Goal: Task Accomplishment & Management: Complete application form

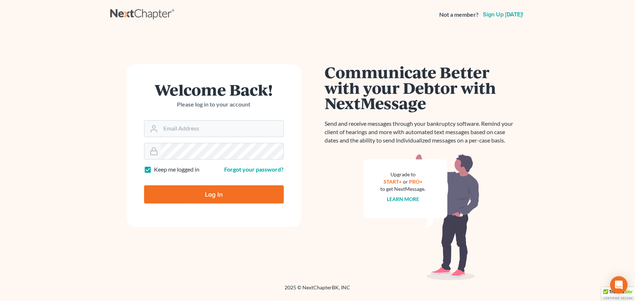
type input "[PERSON_NAME][EMAIL_ADDRESS][DOMAIN_NAME]"
click at [229, 191] on input "Log In" at bounding box center [214, 194] width 140 height 18
type input "Thinking..."
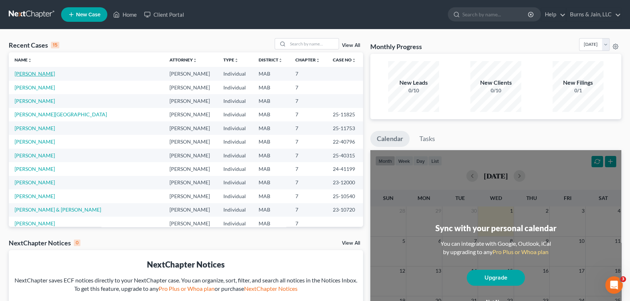
click at [31, 73] on link "Brodeur, Timothy" at bounding box center [35, 74] width 40 height 6
select select "4"
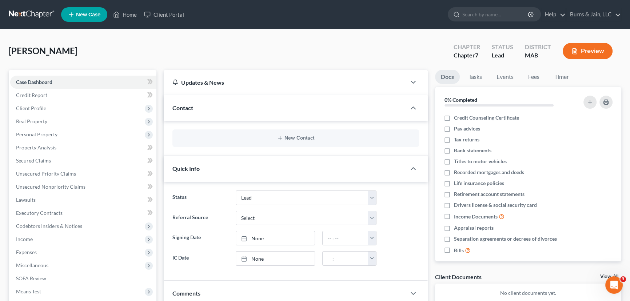
scroll to position [108, 0]
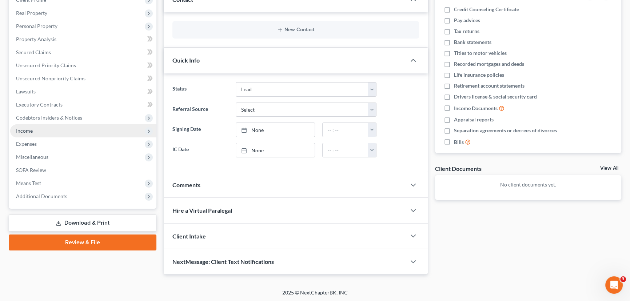
click at [40, 129] on span "Income" at bounding box center [83, 130] width 146 height 13
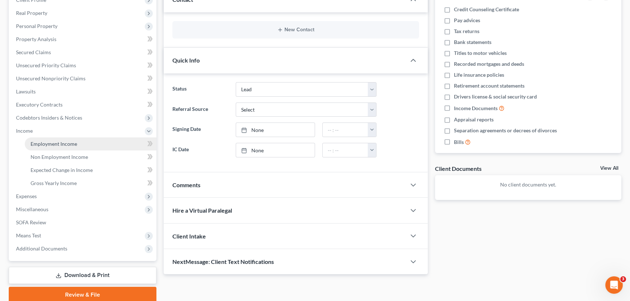
click at [100, 145] on link "Employment Income" at bounding box center [91, 143] width 132 height 13
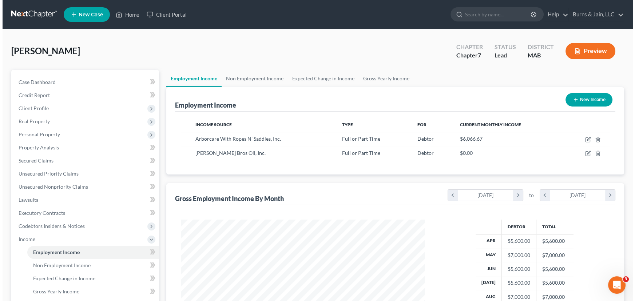
scroll to position [137, 0]
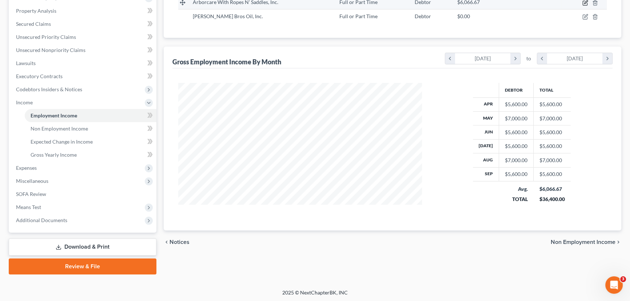
click at [586, 2] on icon "button" at bounding box center [585, 3] width 6 height 6
select select "0"
select select "22"
select select "3"
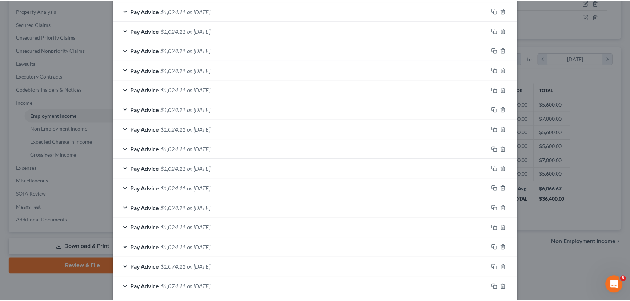
scroll to position [497, 0]
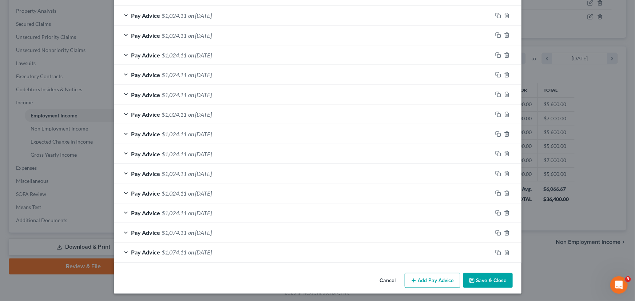
click at [486, 277] on button "Save & Close" at bounding box center [487, 280] width 49 height 15
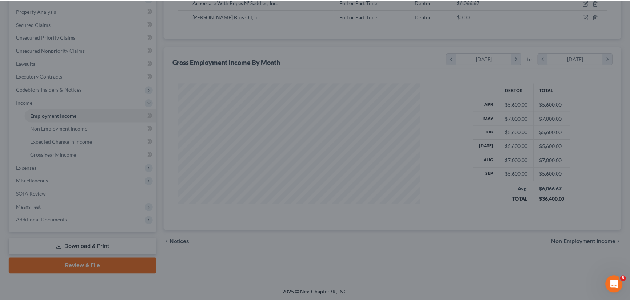
scroll to position [363587, 363459]
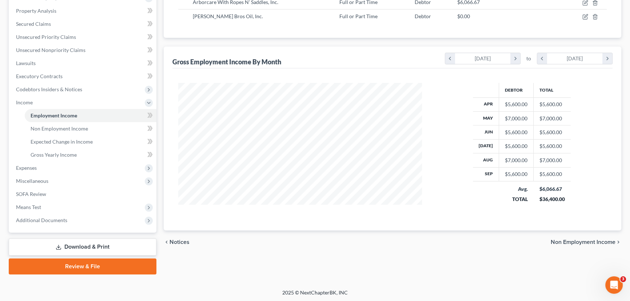
click at [586, 241] on span "Non Employment Income" at bounding box center [583, 242] width 65 height 6
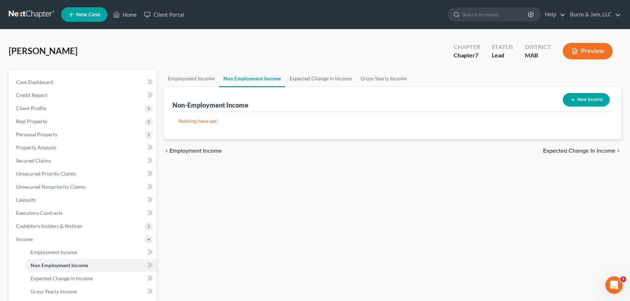
click at [576, 159] on div "chevron_left Employment Income Expected Change in Income chevron_right" at bounding box center [393, 150] width 458 height 23
click at [576, 151] on span "Expected Change in Income" at bounding box center [579, 151] width 72 height 6
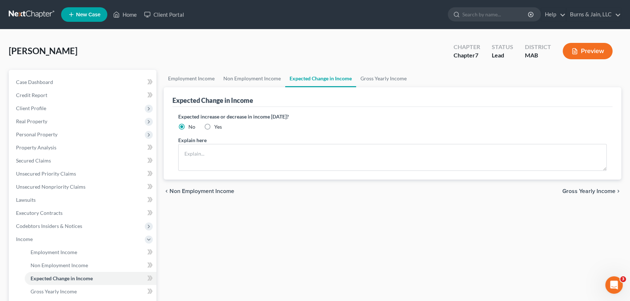
click at [576, 193] on span "Gross Yearly Income" at bounding box center [588, 191] width 53 height 6
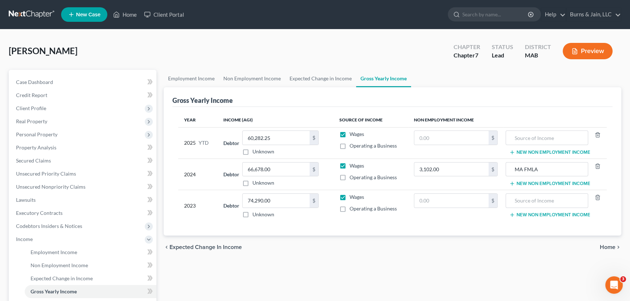
scroll to position [137, 0]
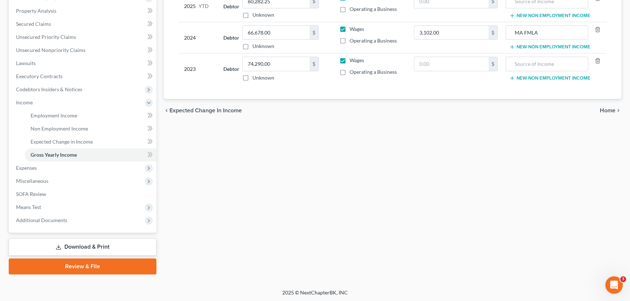
click at [618, 111] on icon "chevron_right" at bounding box center [618, 111] width 6 height 6
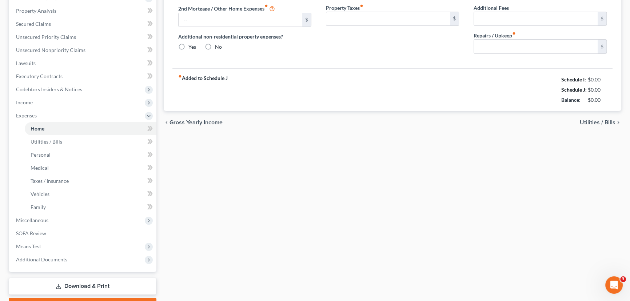
type input "2,906.95"
type input "0.00"
radio input "true"
type input "0.00"
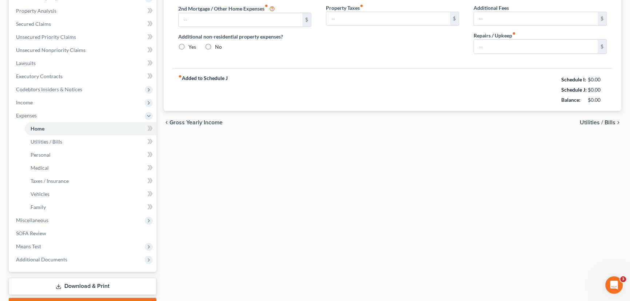
type input "0.00"
type input "100.00"
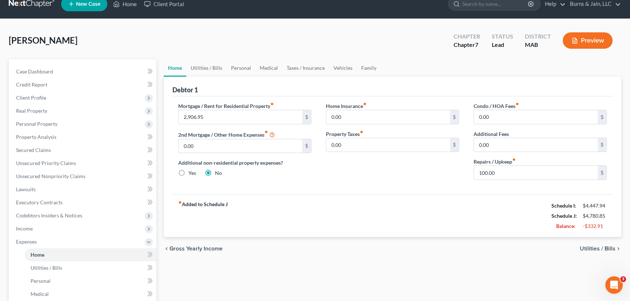
scroll to position [176, 0]
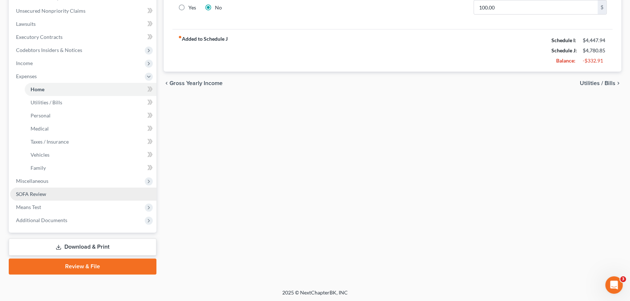
click at [29, 194] on span "SOFA Review" at bounding box center [31, 194] width 30 height 6
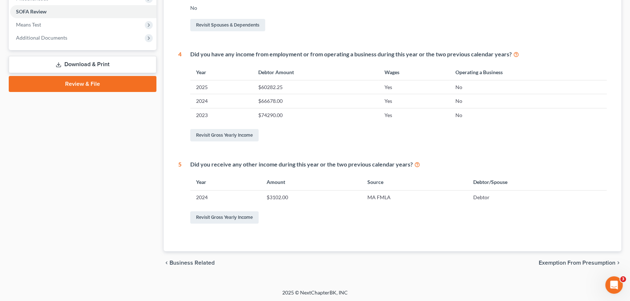
scroll to position [47, 0]
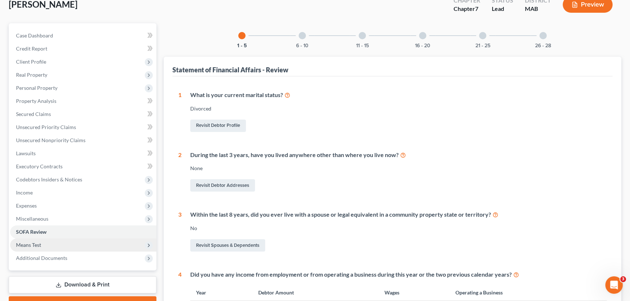
click at [30, 242] on span "Means Test" at bounding box center [28, 245] width 25 height 6
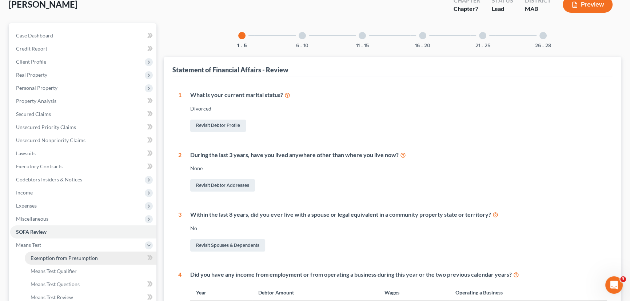
click at [72, 258] on span "Exemption from Presumption" at bounding box center [64, 258] width 67 height 6
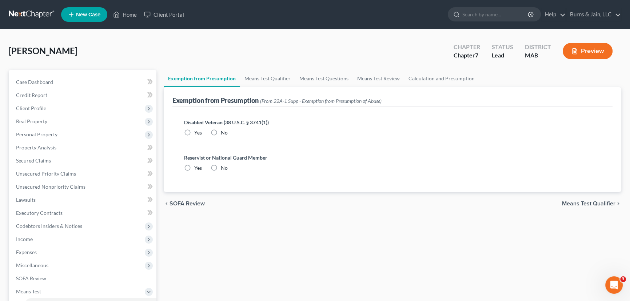
click at [604, 199] on div "chevron_left SOFA Review Means Test Qualifier chevron_right" at bounding box center [393, 203] width 458 height 23
click at [602, 201] on span "Means Test Qualifier" at bounding box center [588, 204] width 53 height 6
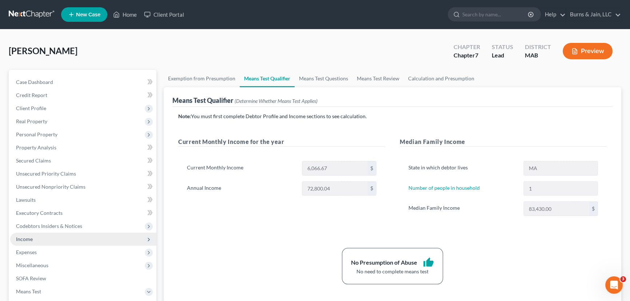
click at [96, 233] on span "Income" at bounding box center [83, 239] width 146 height 13
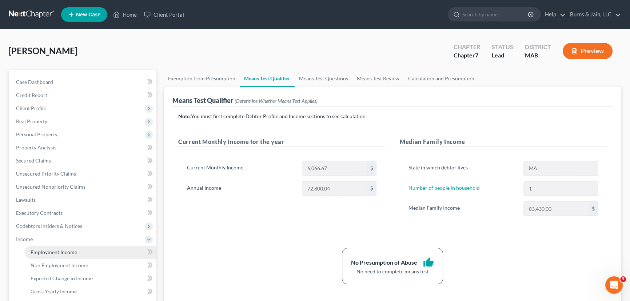
click at [76, 249] on link "Employment Income" at bounding box center [91, 252] width 132 height 13
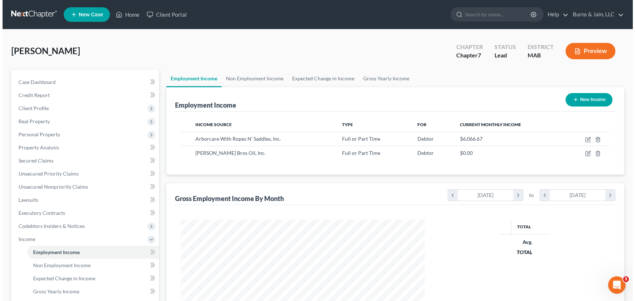
scroll to position [130, 258]
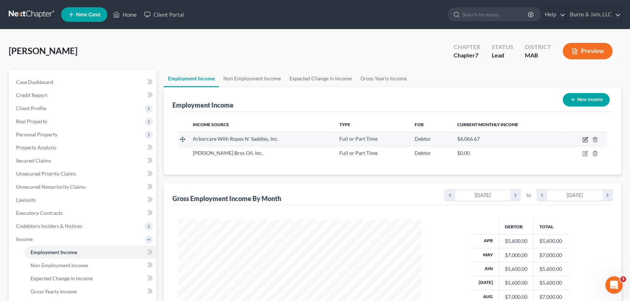
click at [585, 139] on icon "button" at bounding box center [585, 140] width 6 height 6
select select "0"
select select "22"
select select "3"
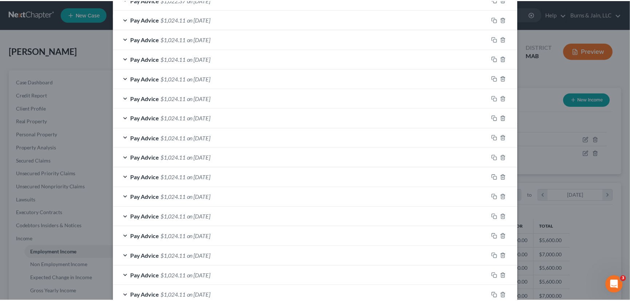
scroll to position [497, 0]
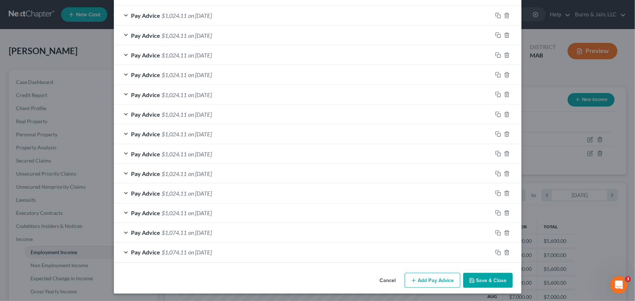
click at [501, 283] on button "Save & Close" at bounding box center [487, 280] width 49 height 15
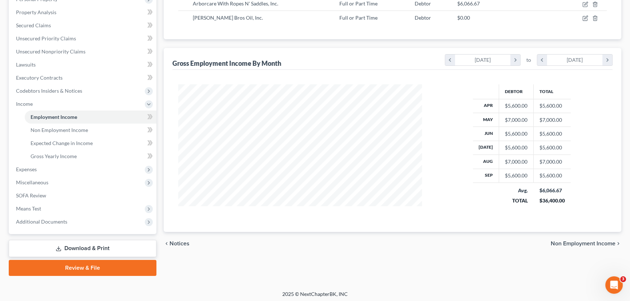
scroll to position [137, 0]
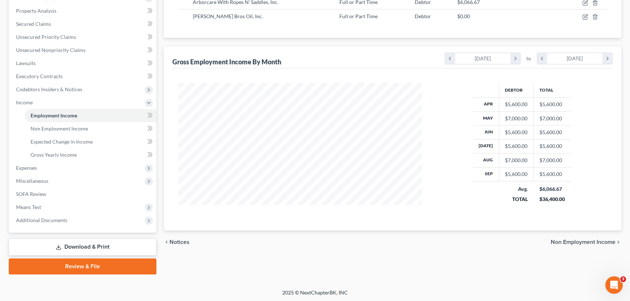
click at [560, 240] on span "Non Employment Income" at bounding box center [583, 242] width 65 height 6
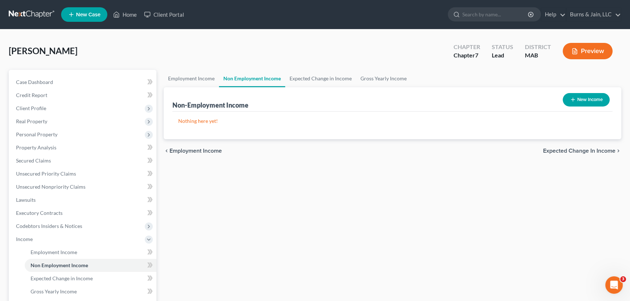
click at [582, 153] on span "Expected Change in Income" at bounding box center [579, 151] width 72 height 6
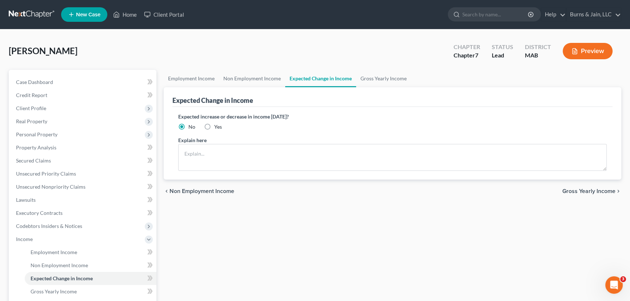
click at [581, 193] on span "Gross Yearly Income" at bounding box center [588, 191] width 53 height 6
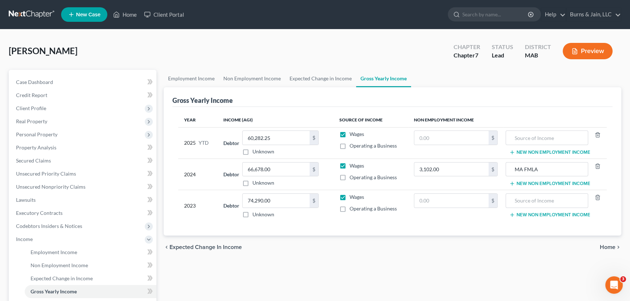
click at [606, 244] on span "Home" at bounding box center [608, 247] width 16 height 6
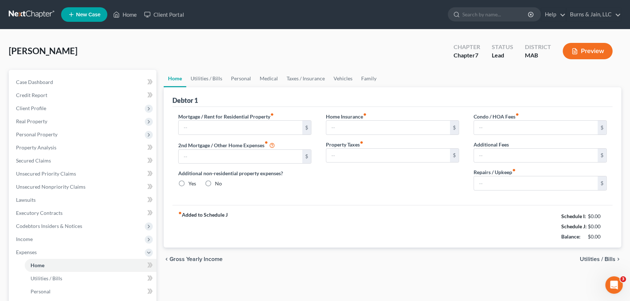
type input "2,906.95"
type input "0.00"
radio input "true"
type input "0.00"
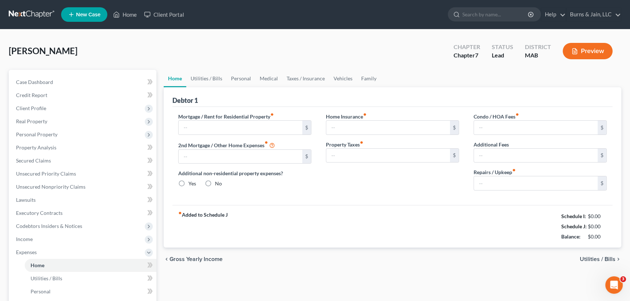
type input "0.00"
type input "100.00"
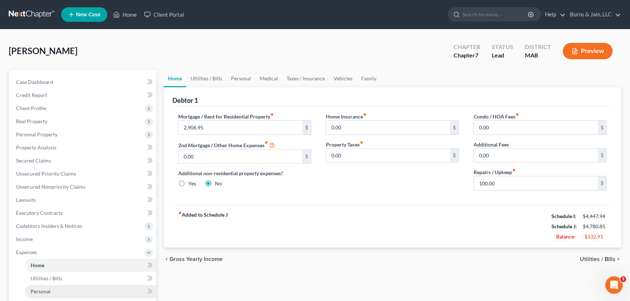
scroll to position [176, 0]
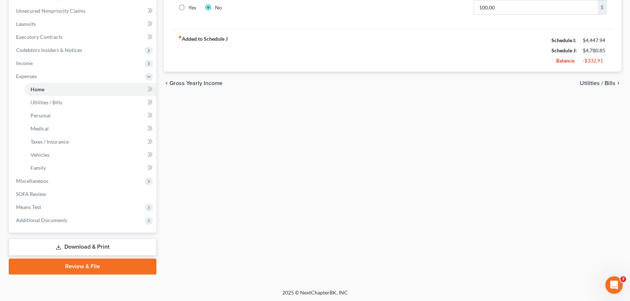
click at [80, 240] on link "Download & Print" at bounding box center [83, 247] width 148 height 17
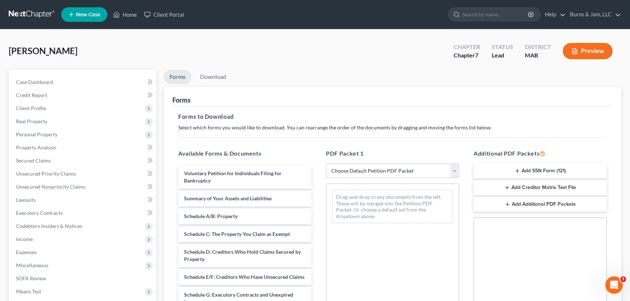
click at [352, 171] on select "Choose Default Petition PDF Packet Complete Bankruptcy Petition (all forms and …" at bounding box center [392, 171] width 133 height 15
select select "0"
click at [326, 164] on select "Choose Default Petition PDF Packet Complete Bankruptcy Petition (all forms and …" at bounding box center [392, 171] width 133 height 15
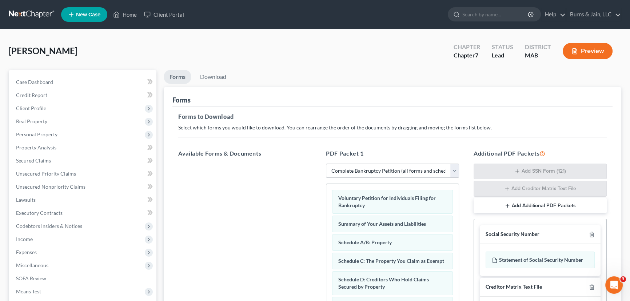
scroll to position [148, 0]
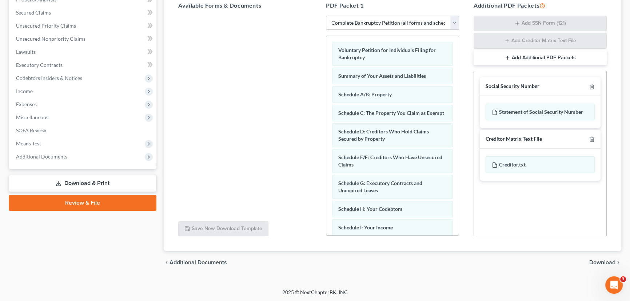
click at [598, 260] on span "Download" at bounding box center [602, 263] width 26 height 6
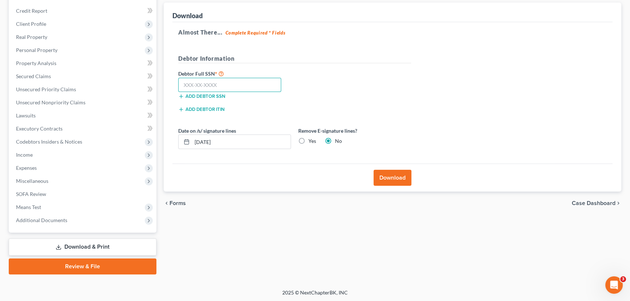
click at [207, 80] on input "text" at bounding box center [229, 85] width 103 height 15
type input "028-78-4149"
click at [404, 170] on button "Download" at bounding box center [393, 178] width 38 height 16
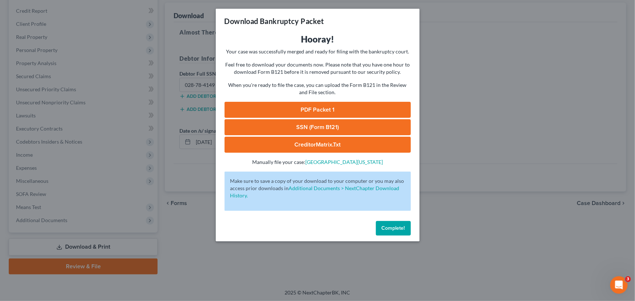
click at [299, 103] on link "PDF Packet 1" at bounding box center [317, 110] width 186 height 16
drag, startPoint x: 400, startPoint y: 226, endPoint x: 395, endPoint y: 226, distance: 4.7
click at [400, 226] on span "Complete!" at bounding box center [393, 228] width 23 height 6
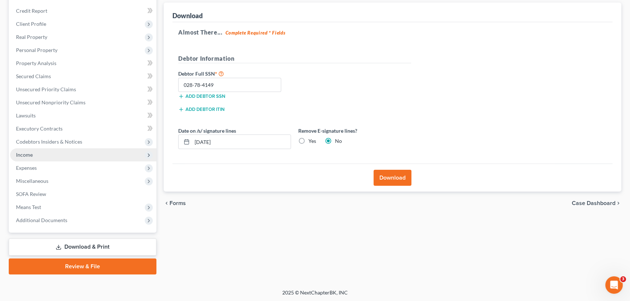
click at [53, 149] on span "Income" at bounding box center [83, 154] width 146 height 13
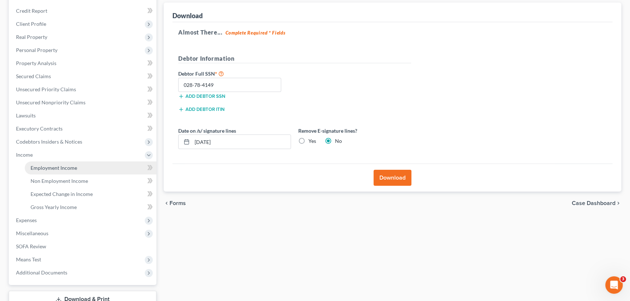
click at [91, 169] on link "Employment Income" at bounding box center [91, 167] width 132 height 13
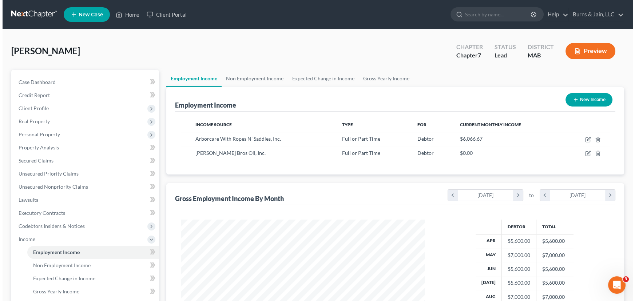
scroll to position [130, 258]
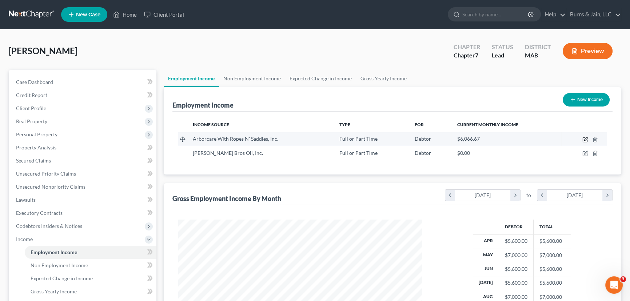
click at [584, 139] on icon "button" at bounding box center [585, 138] width 3 height 3
select select "0"
select select "22"
select select "3"
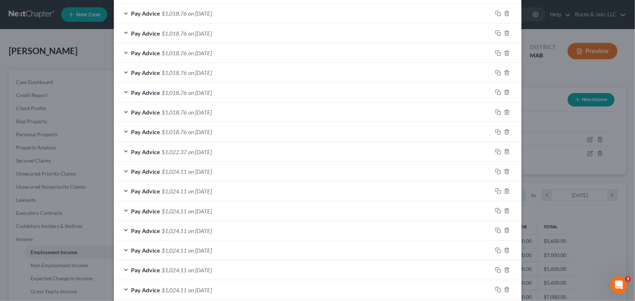
scroll to position [242, 0]
click at [226, 55] on div "Pay Advice $1,018.76 on 09/12/2025" at bounding box center [303, 52] width 378 height 19
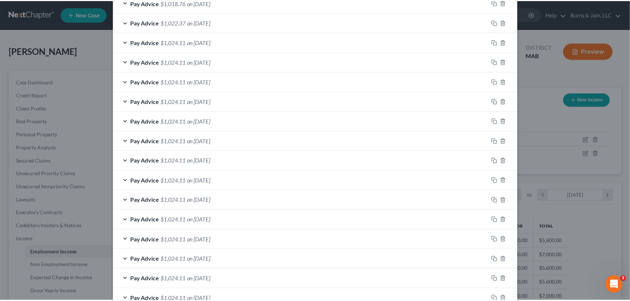
scroll to position [702, 0]
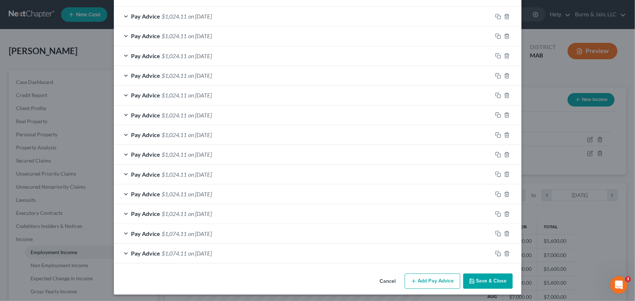
click at [491, 281] on button "Save & Close" at bounding box center [487, 281] width 49 height 15
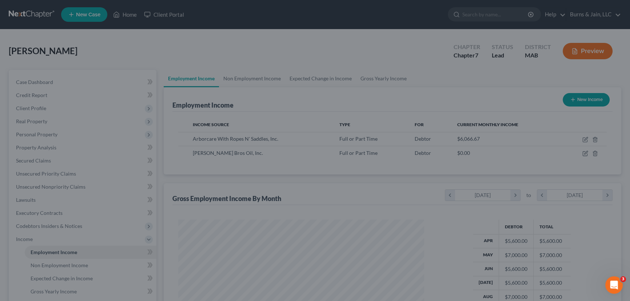
scroll to position [363587, 363459]
